Goal: Information Seeking & Learning: Learn about a topic

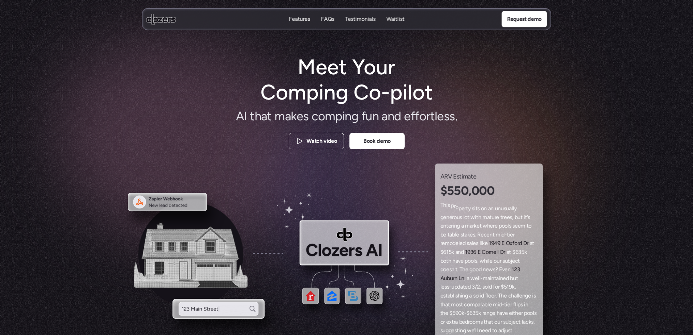
drag, startPoint x: 81, startPoint y: 104, endPoint x: 76, endPoint y: 104, distance: 5.2
click at [76, 104] on div at bounding box center [184, 142] width 265 height 238
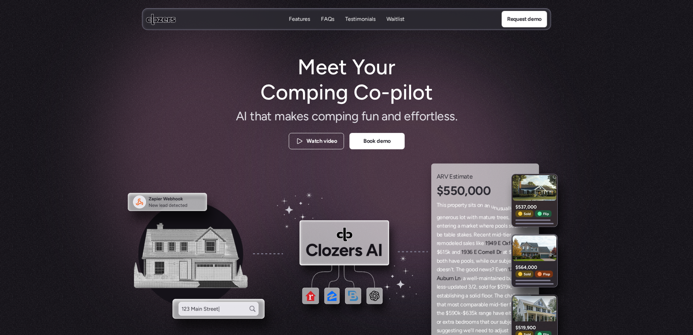
click at [76, 104] on div at bounding box center [346, 180] width 693 height 361
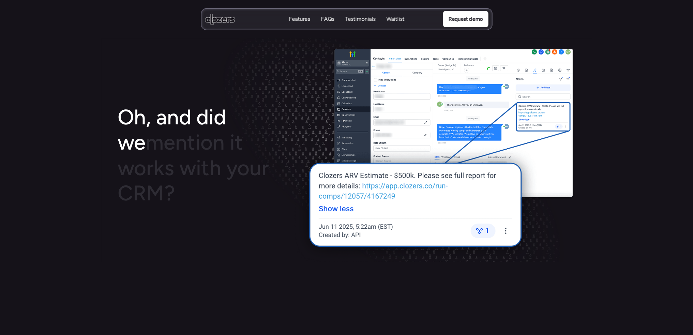
scroll to position [954, 0]
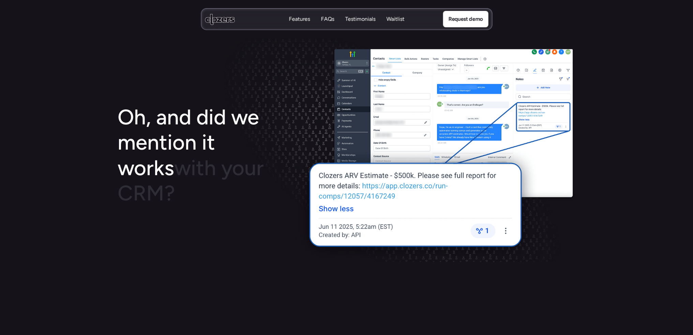
click at [74, 164] on div at bounding box center [346, 158] width 693 height 27
click at [71, 139] on section "Oh, and did we mention it works with your CRM?" at bounding box center [346, 251] width 693 height 682
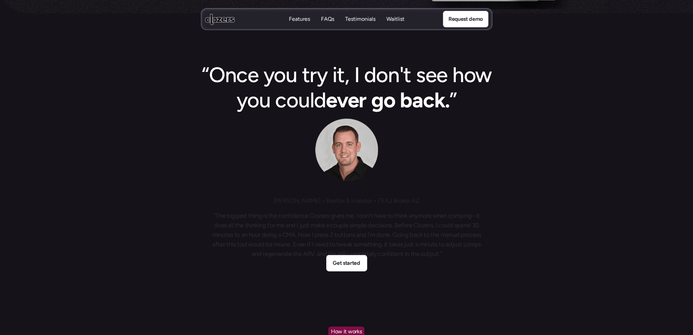
scroll to position [0, 0]
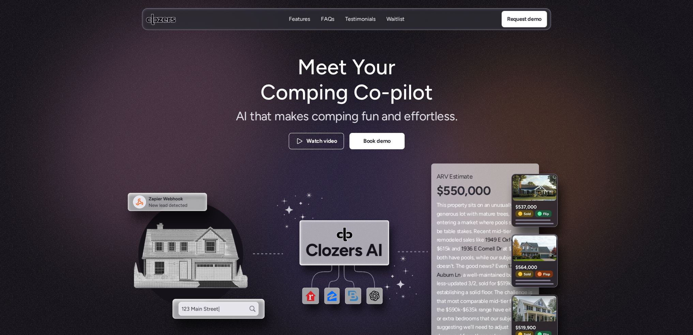
click at [290, 23] on p "Features" at bounding box center [299, 26] width 21 height 7
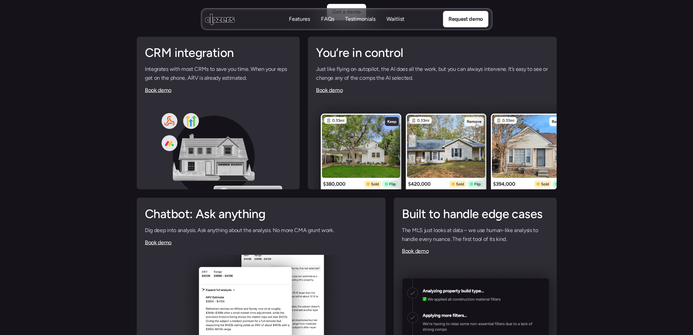
scroll to position [1641, 0]
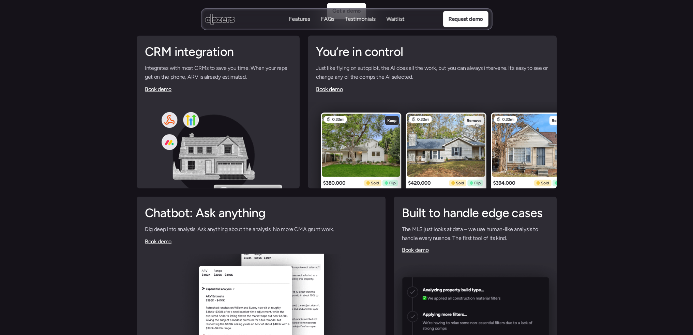
click at [257, 95] on div "CRM integration Integrates with most CRMs to save you time. When your reps get …" at bounding box center [218, 68] width 163 height 66
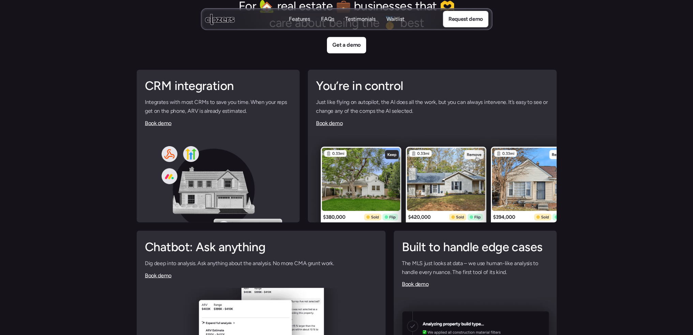
click at [332, 20] on p "FAQs" at bounding box center [327, 18] width 13 height 7
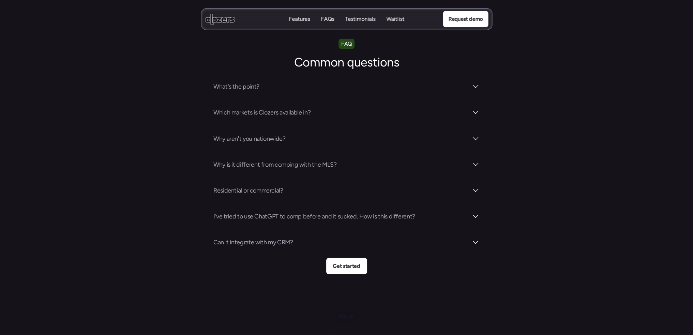
scroll to position [2380, 0]
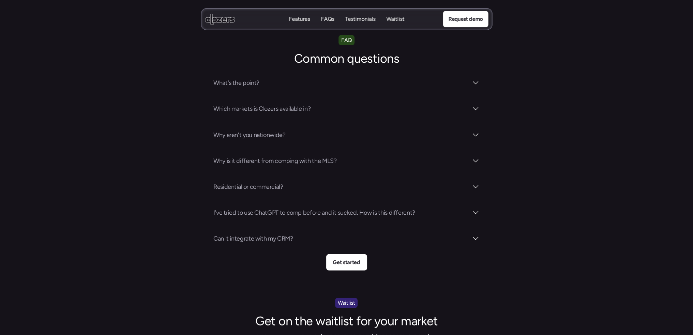
click at [354, 17] on p "Testimonials" at bounding box center [360, 18] width 30 height 7
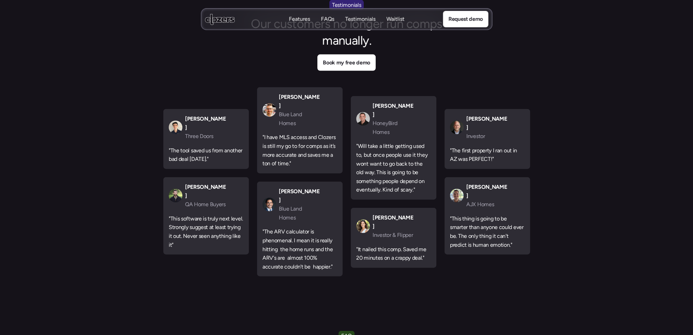
scroll to position [2085, 0]
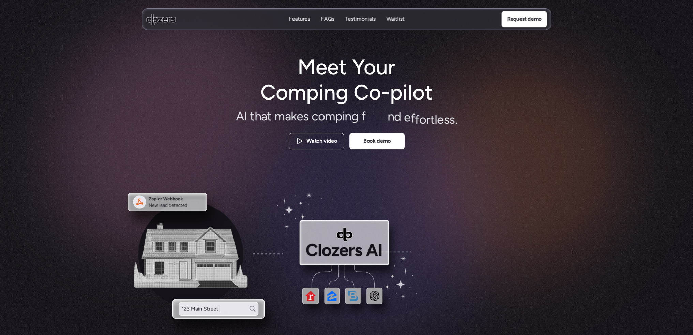
click at [312, 147] on link "Watch video" at bounding box center [316, 141] width 55 height 16
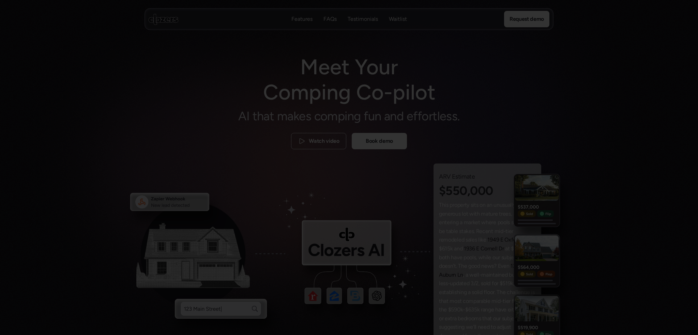
click at [557, 225] on div at bounding box center [349, 167] width 698 height 335
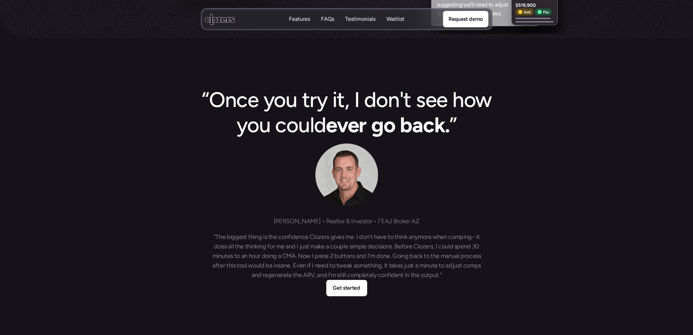
scroll to position [307, 0]
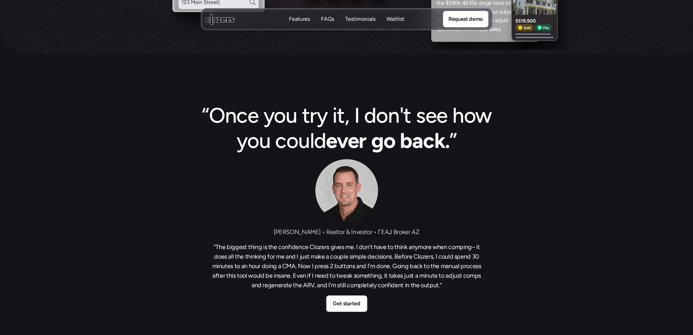
drag, startPoint x: 67, startPoint y: 136, endPoint x: 55, endPoint y: 133, distance: 12.9
click at [55, 133] on div "“Once you try it, I don't see how you could ever go back. ” [PERSON_NAME] • Rea…" at bounding box center [346, 207] width 693 height 209
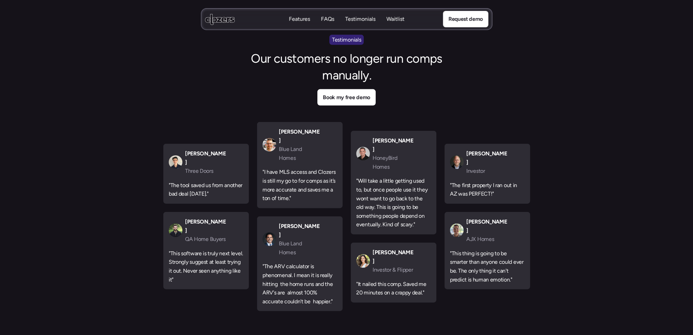
scroll to position [2045, 0]
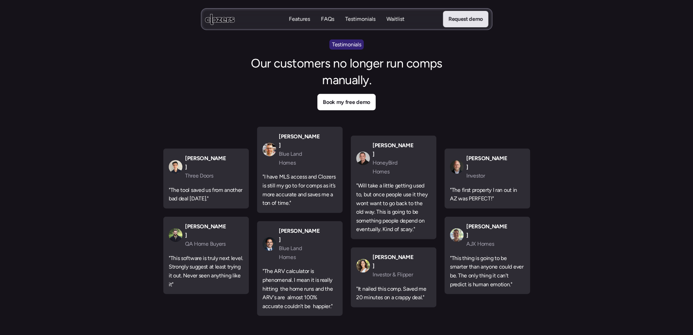
click at [454, 20] on p "Request demo" at bounding box center [465, 19] width 34 height 9
